Goal: Complete application form

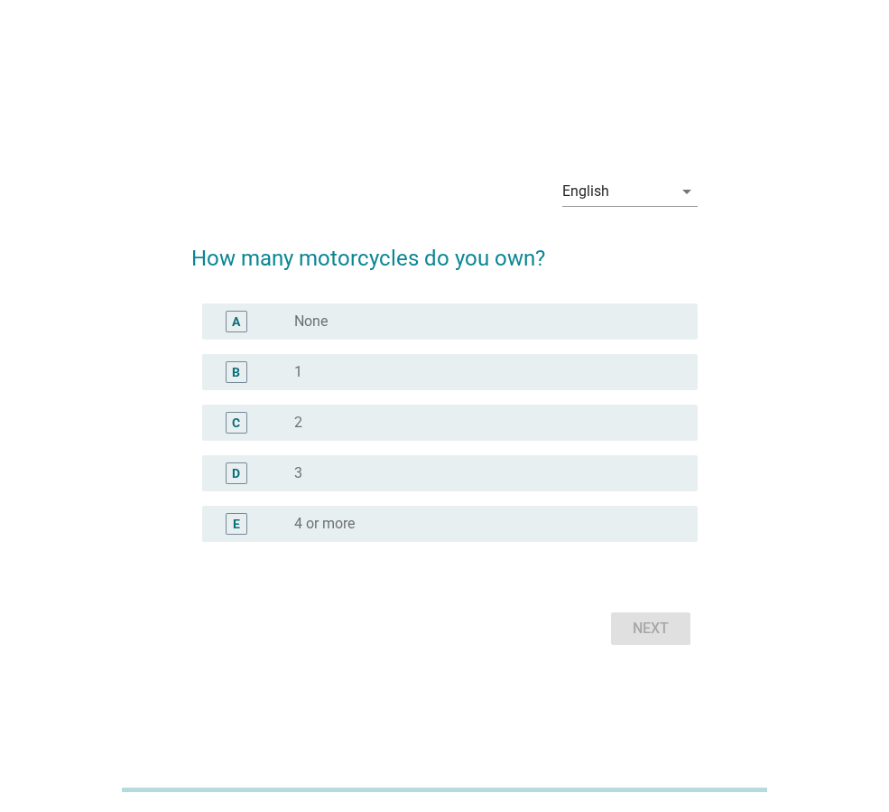
click at [432, 320] on div "radio_button_unchecked None" at bounding box center [481, 321] width 375 height 18
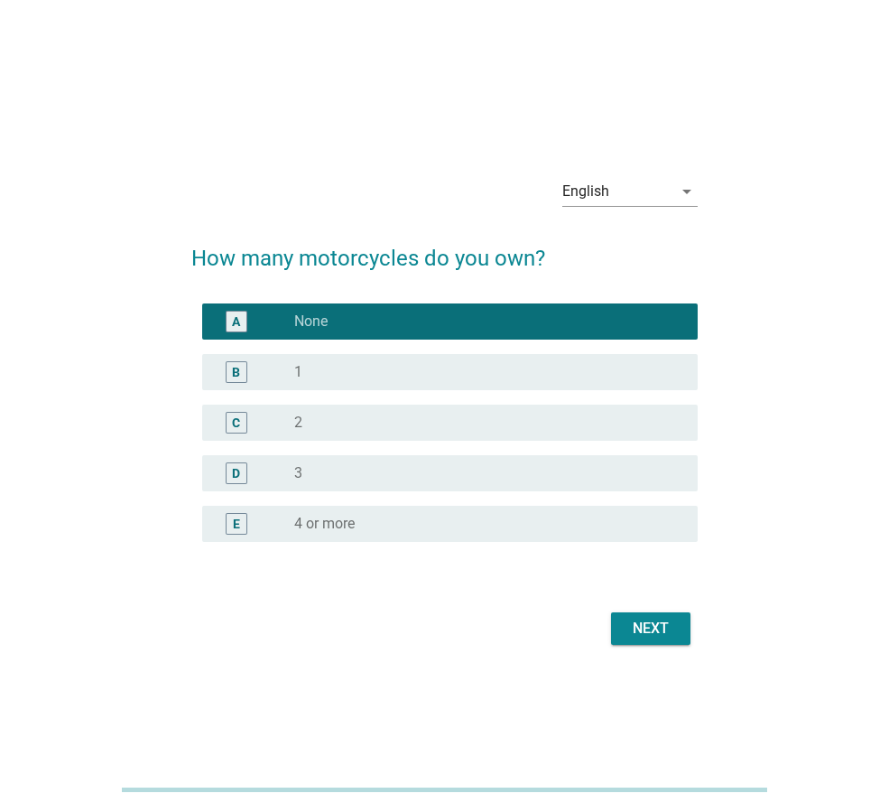
click at [425, 383] on div "B radio_button_unchecked 1" at bounding box center [450, 372] width 496 height 36
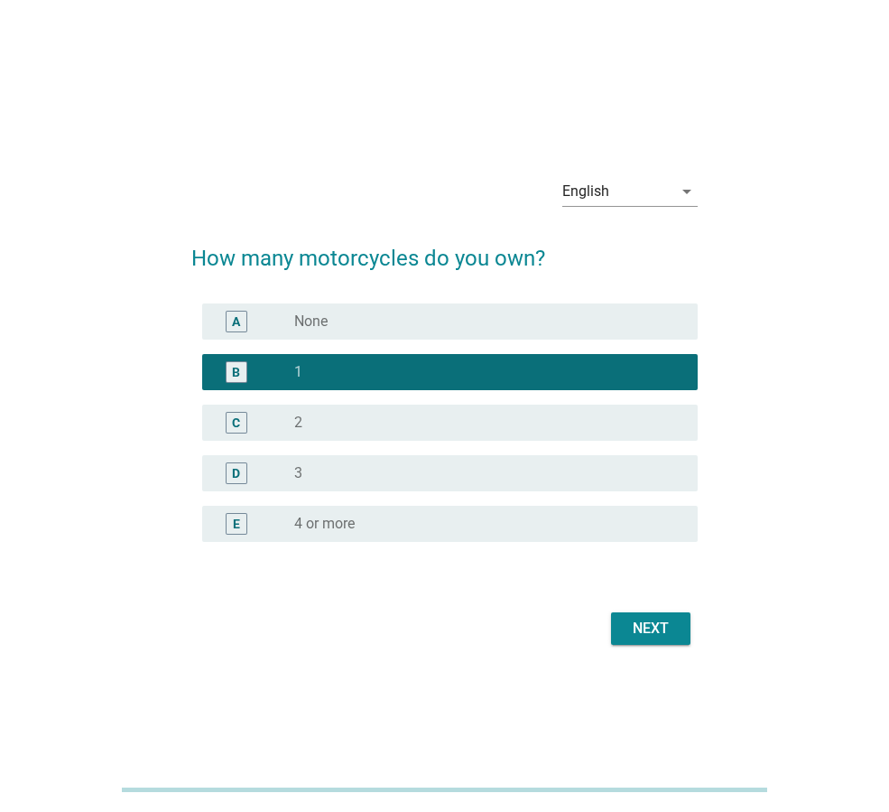
click at [659, 628] on div "Next" at bounding box center [651, 629] width 51 height 22
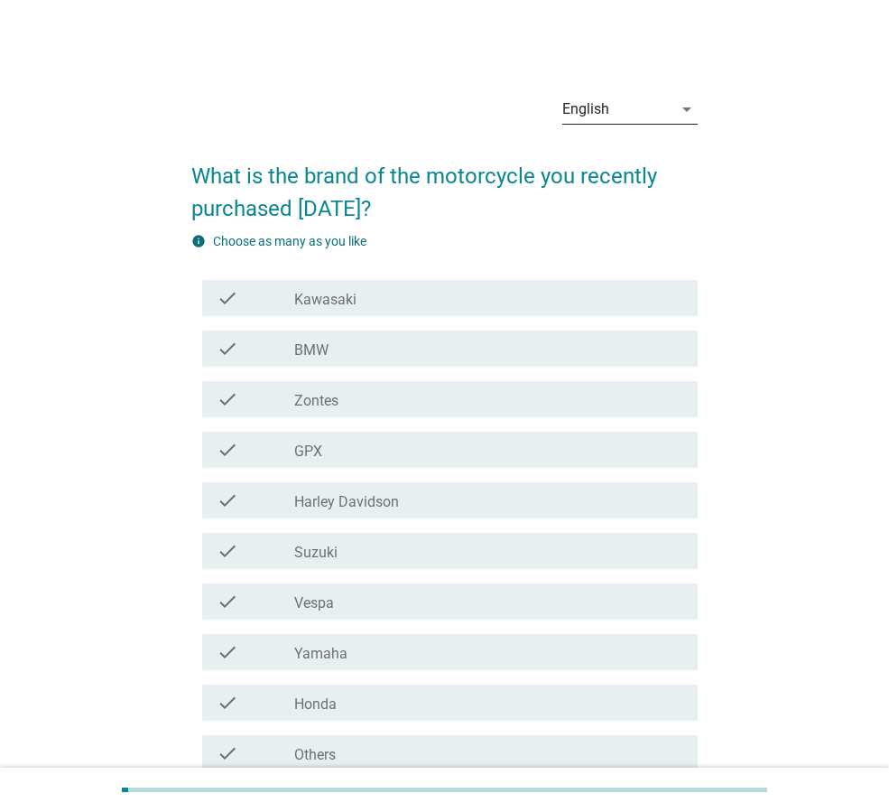
click at [635, 98] on div "English" at bounding box center [617, 109] width 110 height 29
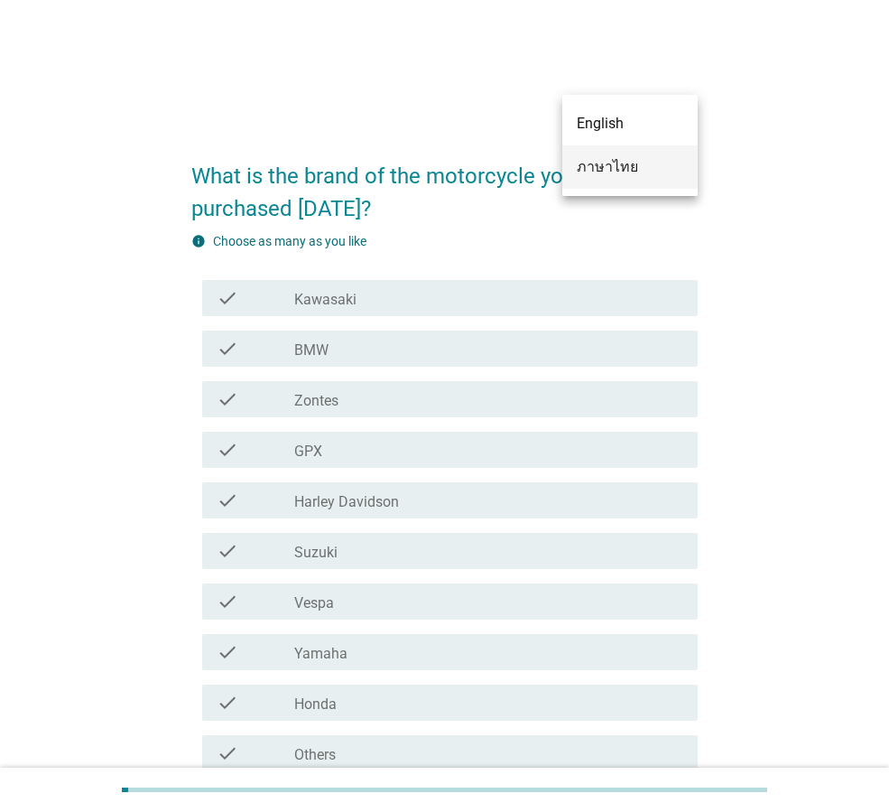
click at [622, 165] on div "ภาษาไทย" at bounding box center [630, 167] width 107 height 22
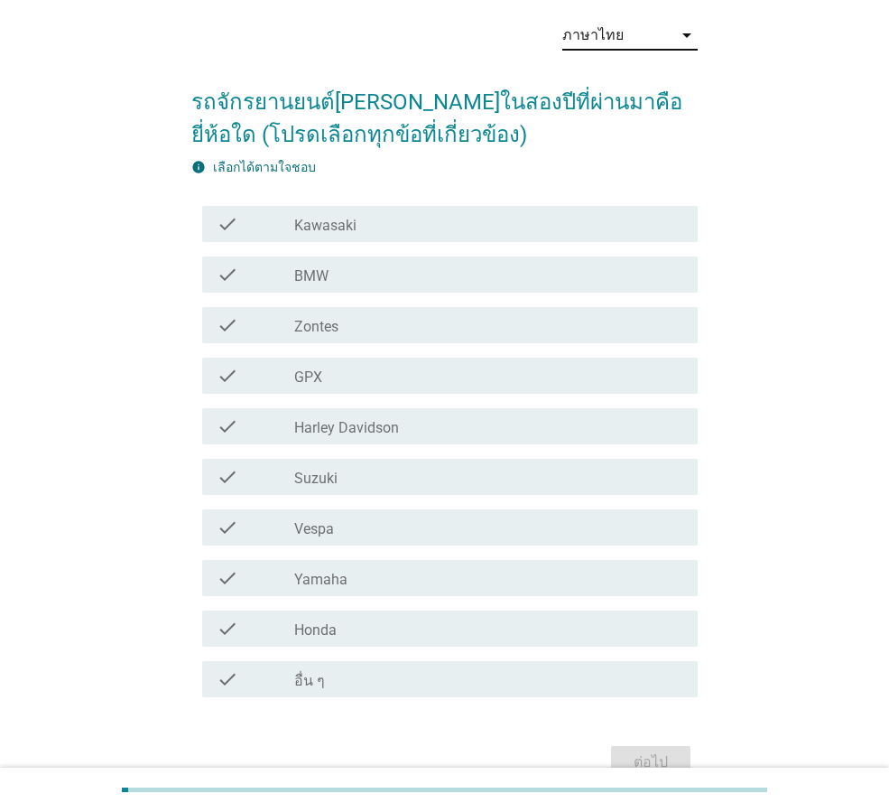
scroll to position [170, 0]
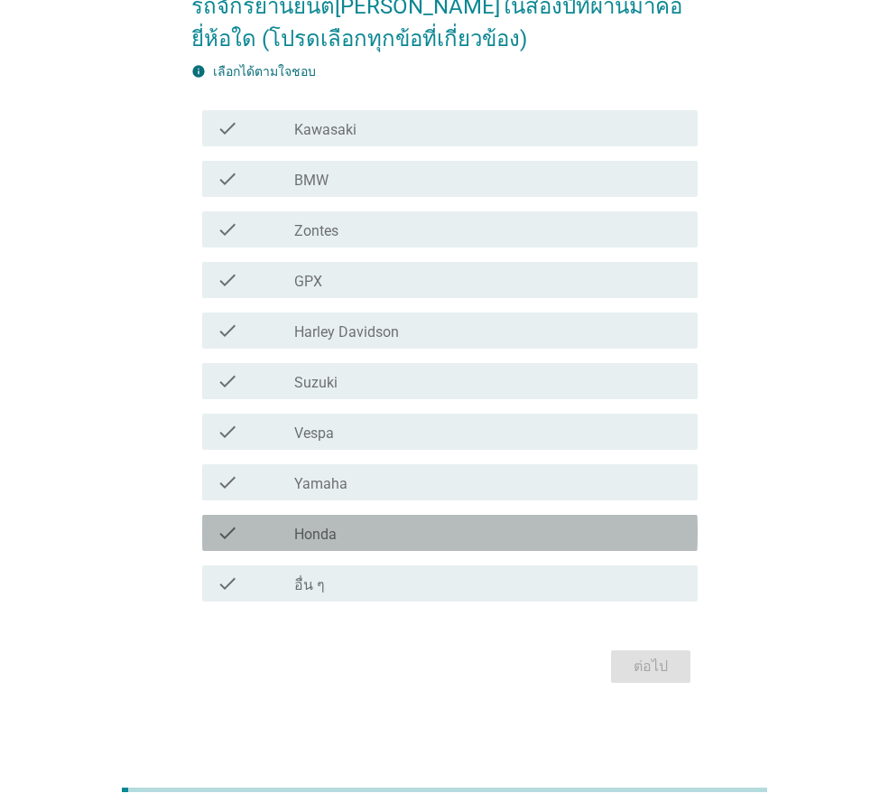
click at [359, 548] on div "check check_box_outline_blank Honda" at bounding box center [450, 533] width 496 height 36
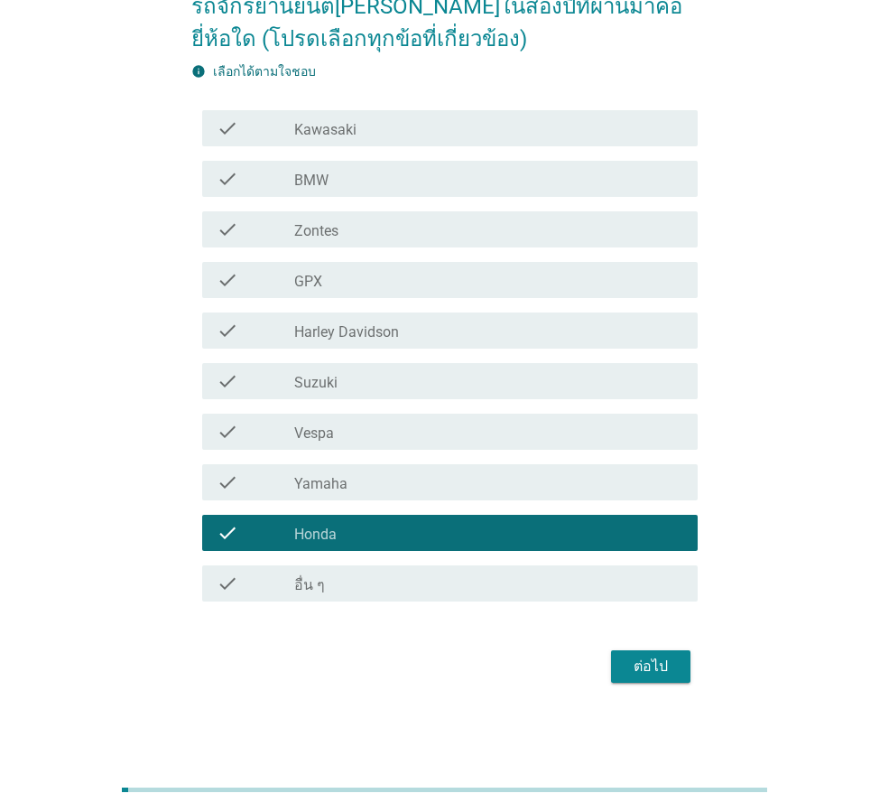
click at [646, 672] on div "ต่อไป" at bounding box center [651, 666] width 51 height 22
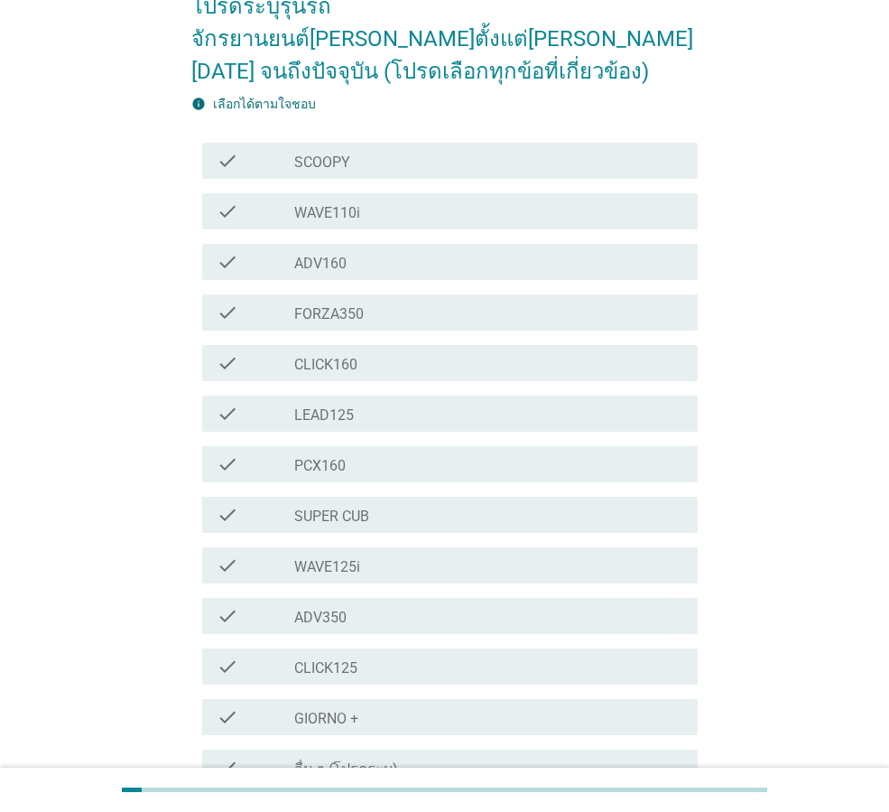
scroll to position [0, 0]
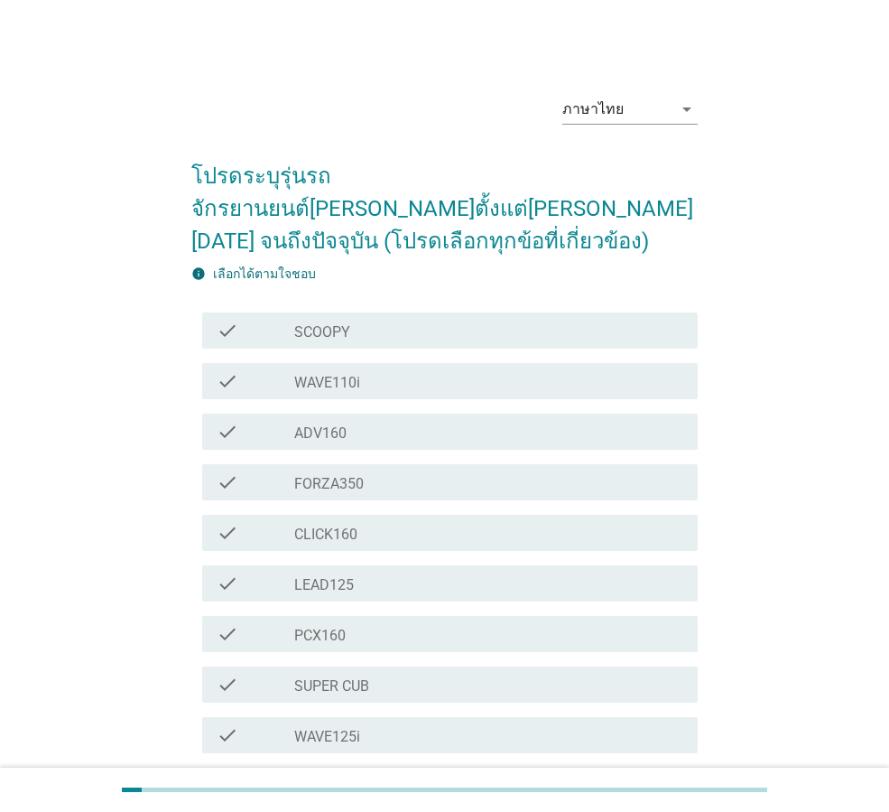
click at [427, 320] on div "check_box_outline_blank SCOOPY" at bounding box center [488, 331] width 389 height 22
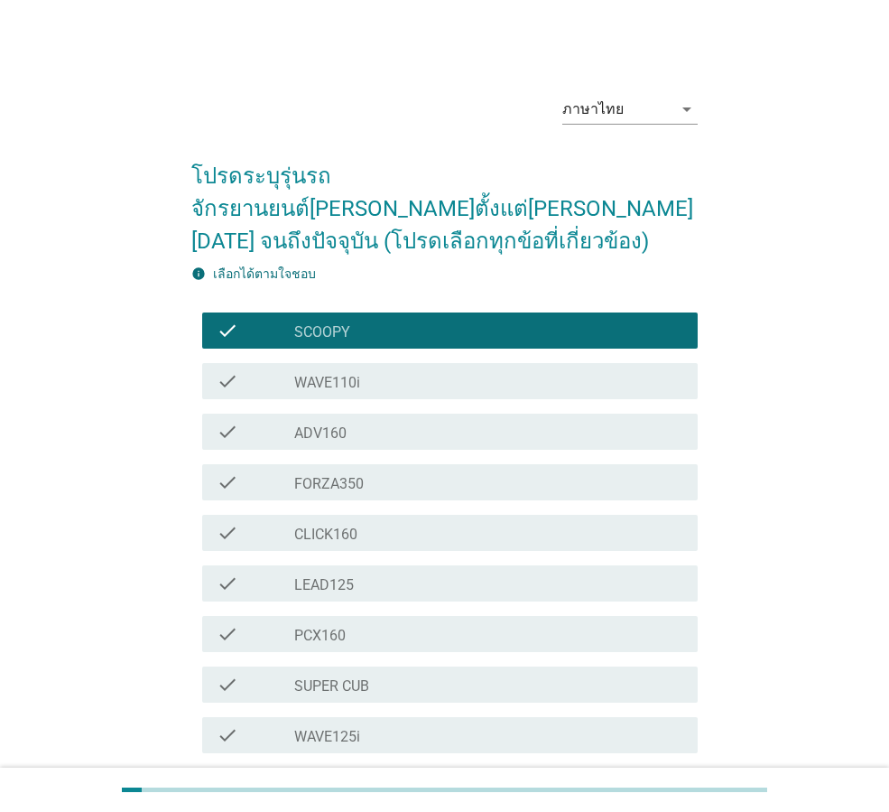
scroll to position [321, 0]
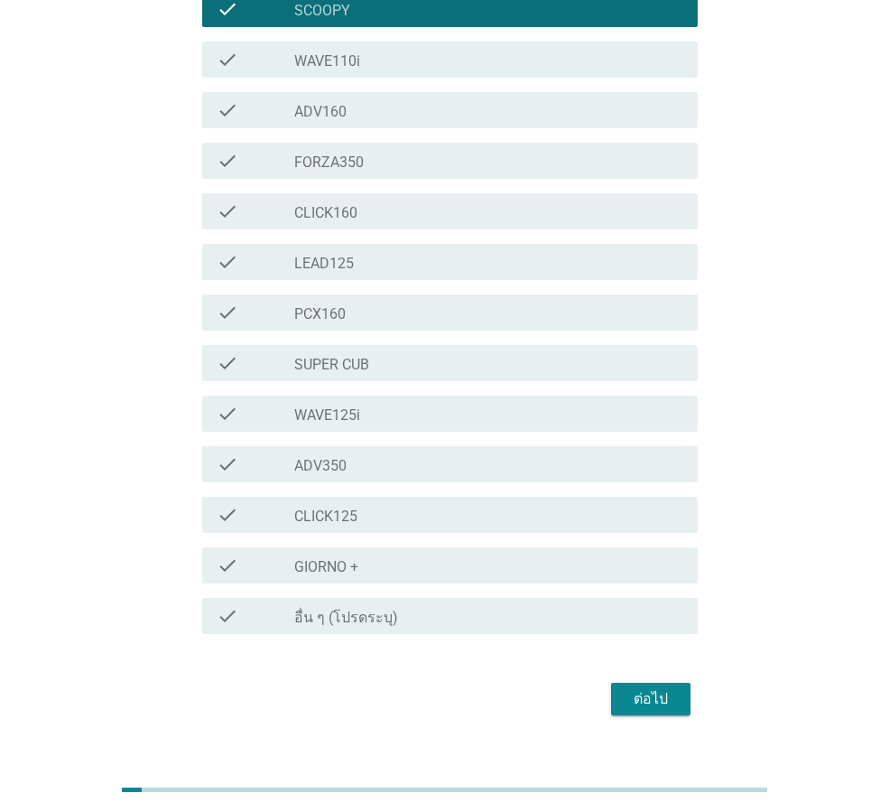
click at [636, 688] on div "ต่อไป" at bounding box center [651, 699] width 51 height 22
